Goal: Task Accomplishment & Management: Use online tool/utility

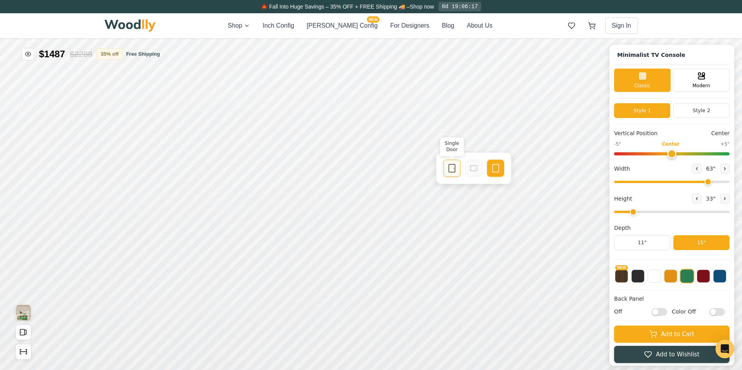
click at [452, 170] on icon at bounding box center [451, 168] width 9 height 9
drag, startPoint x: 676, startPoint y: 152, endPoint x: 669, endPoint y: 152, distance: 6.6
click at [669, 152] on input "range" at bounding box center [671, 153] width 115 height 3
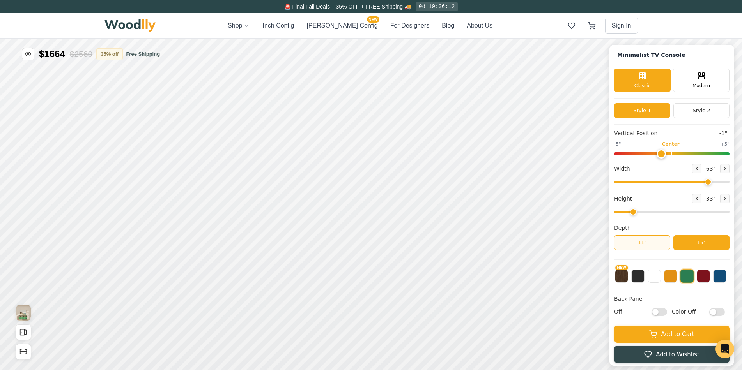
click at [665, 243] on button "11"" at bounding box center [642, 243] width 56 height 15
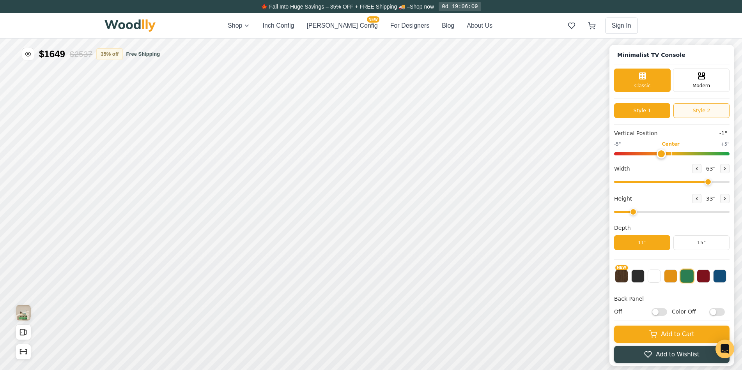
click at [705, 113] on button "Style 2" at bounding box center [701, 110] width 56 height 15
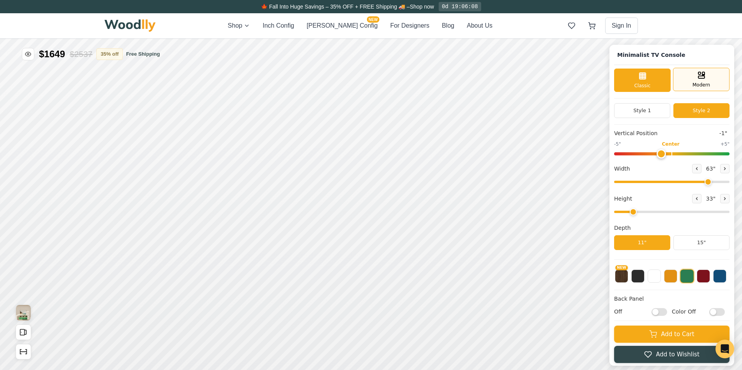
click at [703, 78] on rect at bounding box center [701, 77] width 6 height 2
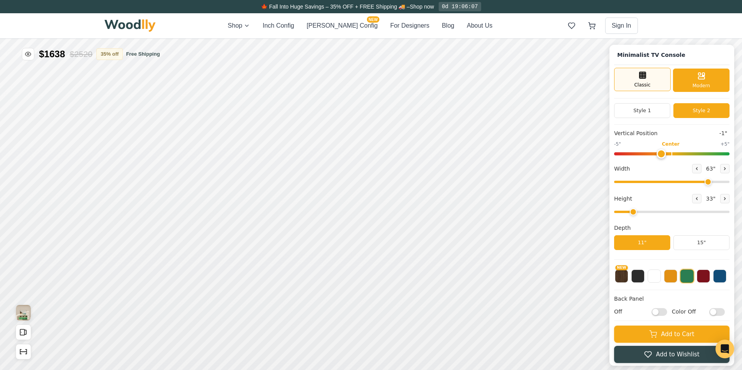
click at [654, 81] on div "Classic" at bounding box center [642, 79] width 57 height 23
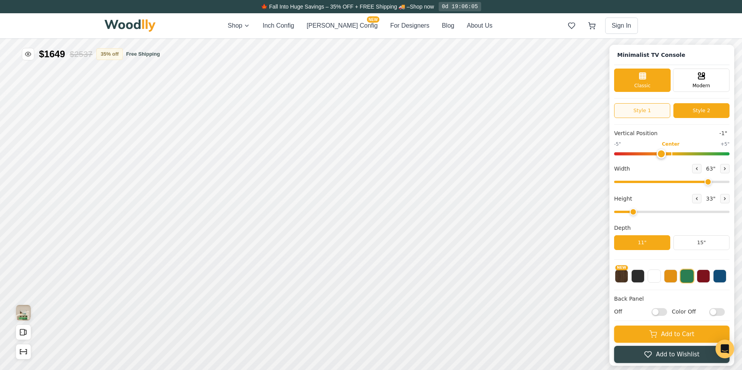
click at [653, 110] on button "Style 1" at bounding box center [642, 110] width 56 height 15
click at [699, 113] on button "Style 2" at bounding box center [701, 110] width 56 height 15
drag, startPoint x: 652, startPoint y: 154, endPoint x: 676, endPoint y: 151, distance: 24.3
type input "0"
click at [676, 152] on input "range" at bounding box center [671, 153] width 115 height 3
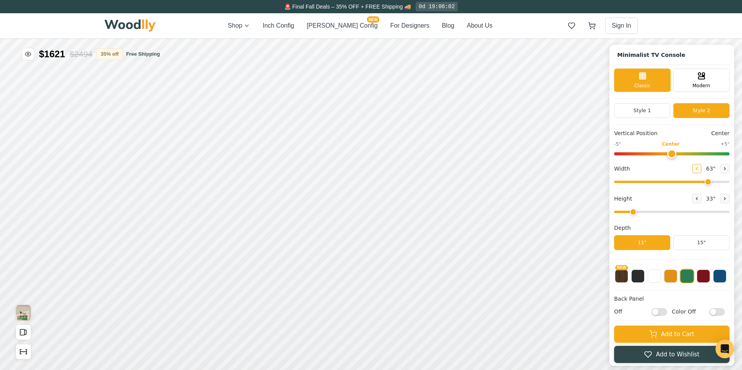
click at [698, 168] on icon at bounding box center [696, 169] width 1 height 2
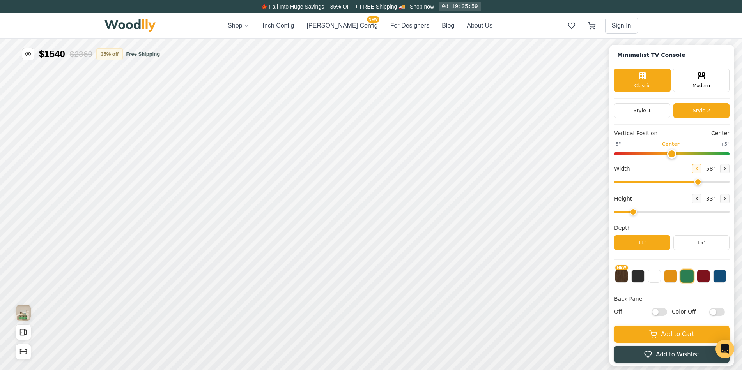
click at [698, 168] on icon at bounding box center [696, 169] width 1 height 2
drag, startPoint x: 698, startPoint y: 177, endPoint x: 732, endPoint y: 176, distance: 33.6
type input "72"
click at [730, 181] on input "range" at bounding box center [671, 182] width 115 height 2
click at [342, 27] on button "[PERSON_NAME] Config NEW" at bounding box center [341, 25] width 71 height 9
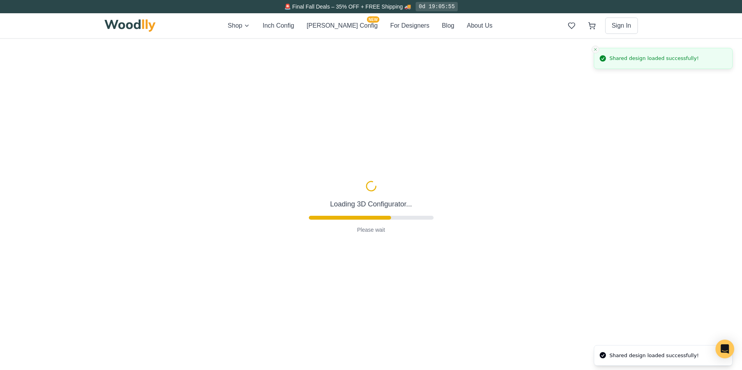
click at [598, 48] on icon "Close toast" at bounding box center [595, 49] width 5 height 5
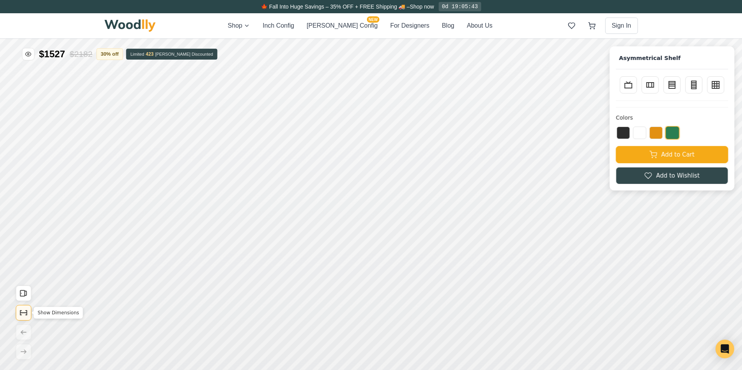
click at [22, 311] on icon "Show Dimensions" at bounding box center [23, 313] width 9 height 9
click at [312, 186] on icon at bounding box center [315, 190] width 10 height 10
click at [321, 139] on icon at bounding box center [322, 141] width 10 height 10
click at [673, 84] on button "Bookcase" at bounding box center [671, 84] width 17 height 17
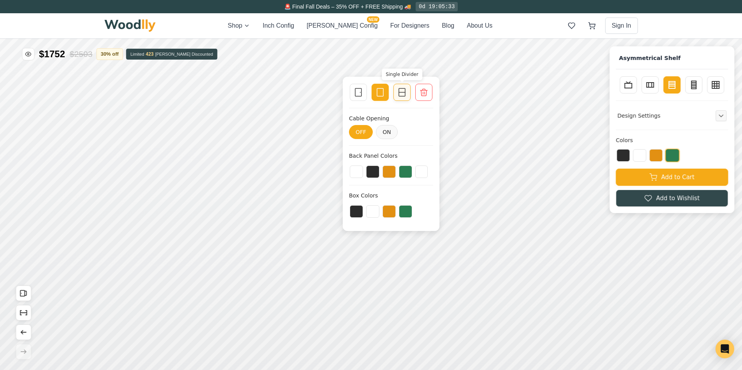
click at [406, 93] on icon at bounding box center [401, 92] width 9 height 9
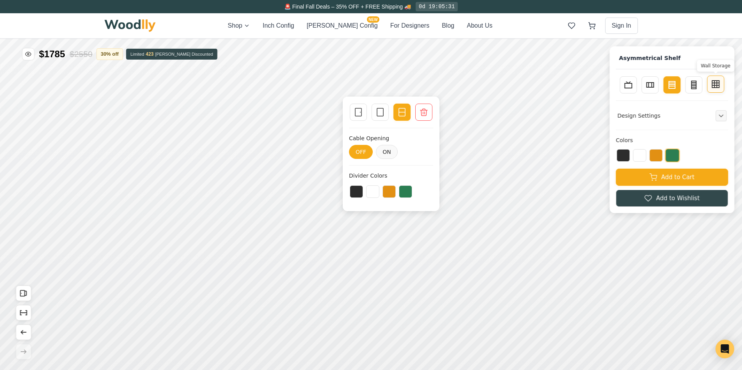
click at [714, 84] on icon at bounding box center [714, 84] width 0 height 7
type input "4"
type input "3"
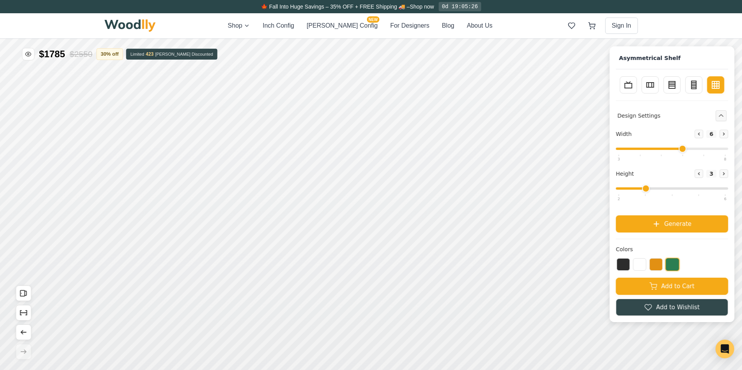
drag, startPoint x: 648, startPoint y: 148, endPoint x: 685, endPoint y: 144, distance: 36.5
type input "6"
click at [685, 148] on input "range" at bounding box center [672, 149] width 112 height 2
drag, startPoint x: 657, startPoint y: 188, endPoint x: 676, endPoint y: 184, distance: 19.1
click at [719, 188] on div "Height Decrease 3 Increase" at bounding box center [672, 183] width 112 height 27
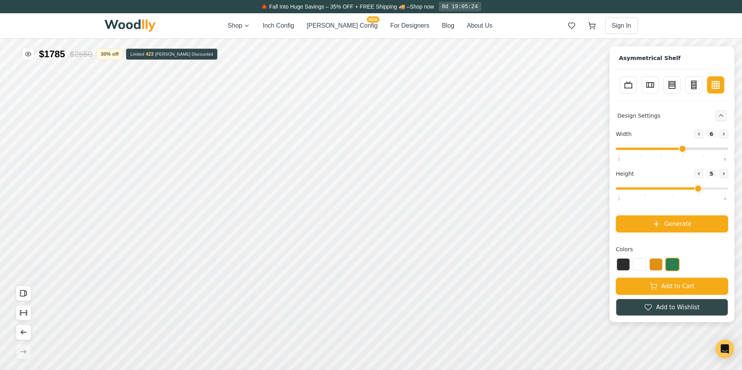
drag, startPoint x: 655, startPoint y: 190, endPoint x: 712, endPoint y: 189, distance: 57.3
type input "5"
click at [712, 189] on input "range" at bounding box center [672, 189] width 112 height 2
click at [662, 268] on button at bounding box center [655, 264] width 13 height 12
click at [637, 87] on button "TV Stand" at bounding box center [628, 84] width 17 height 17
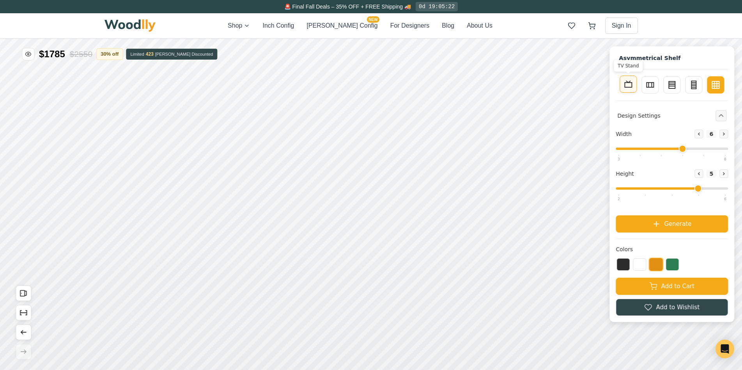
type input "4"
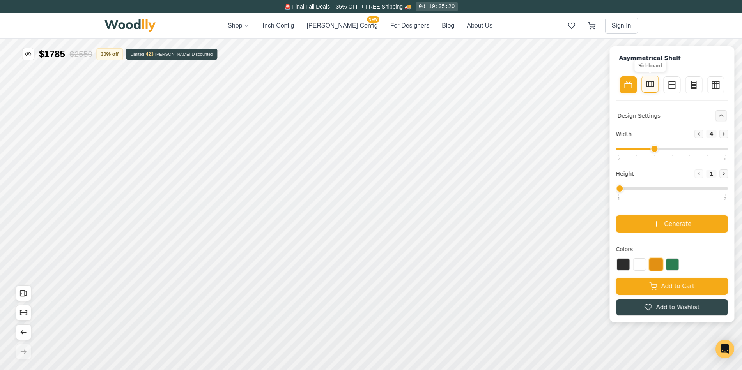
click at [654, 85] on icon at bounding box center [649, 84] width 9 height 9
type input "2"
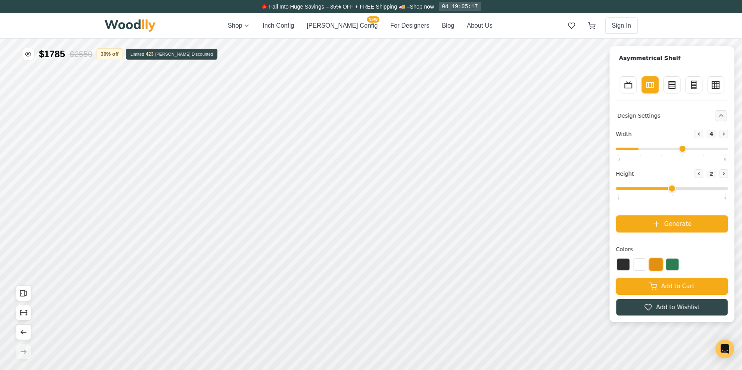
drag, startPoint x: 650, startPoint y: 147, endPoint x: 691, endPoint y: 139, distance: 42.2
click at [691, 148] on input "range" at bounding box center [672, 149] width 112 height 2
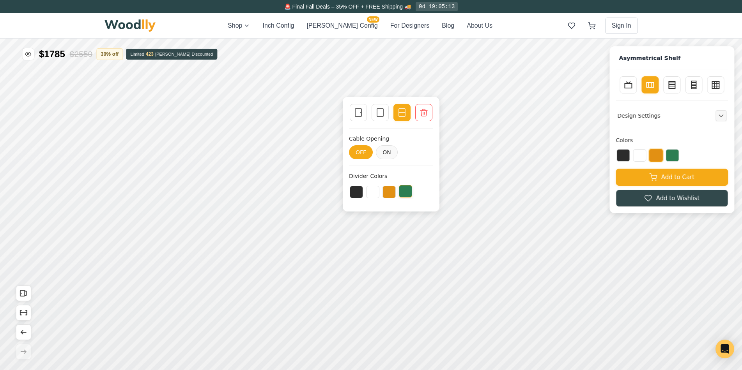
click at [400, 191] on button at bounding box center [405, 191] width 13 height 12
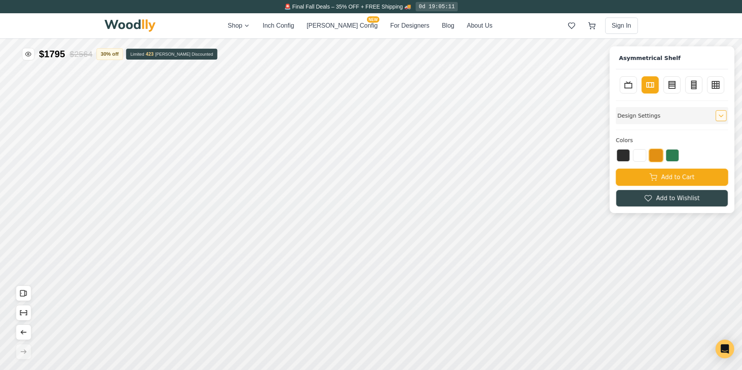
click at [723, 117] on icon "Expand controls" at bounding box center [721, 116] width 4 height 2
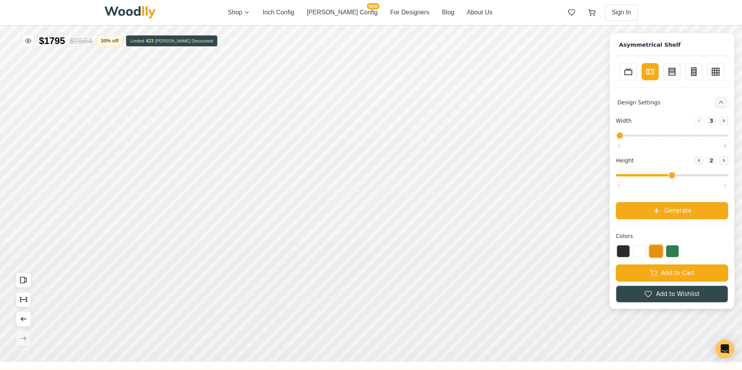
drag, startPoint x: 682, startPoint y: 136, endPoint x: 615, endPoint y: 159, distance: 71.0
type input "3"
click at [616, 137] on input "range" at bounding box center [672, 136] width 112 height 2
type input "2"
drag, startPoint x: 659, startPoint y: 177, endPoint x: 703, endPoint y: 174, distance: 44.2
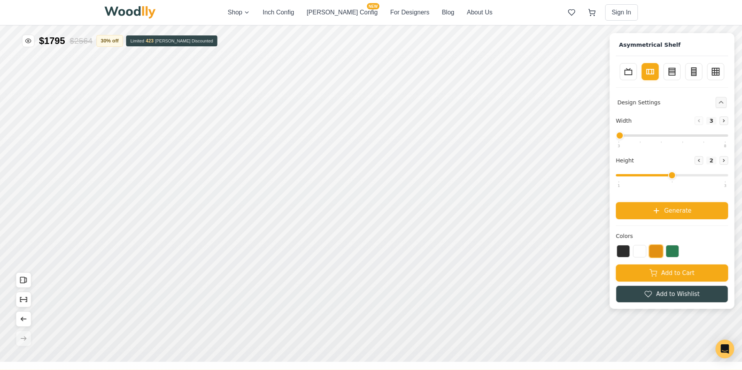
click at [703, 174] on input "range" at bounding box center [672, 175] width 112 height 2
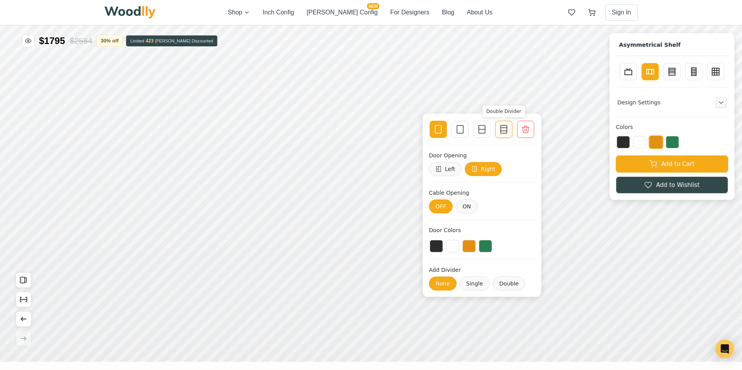
click at [502, 126] on rect at bounding box center [504, 130] width 6 height 8
